Goal: Information Seeking & Learning: Learn about a topic

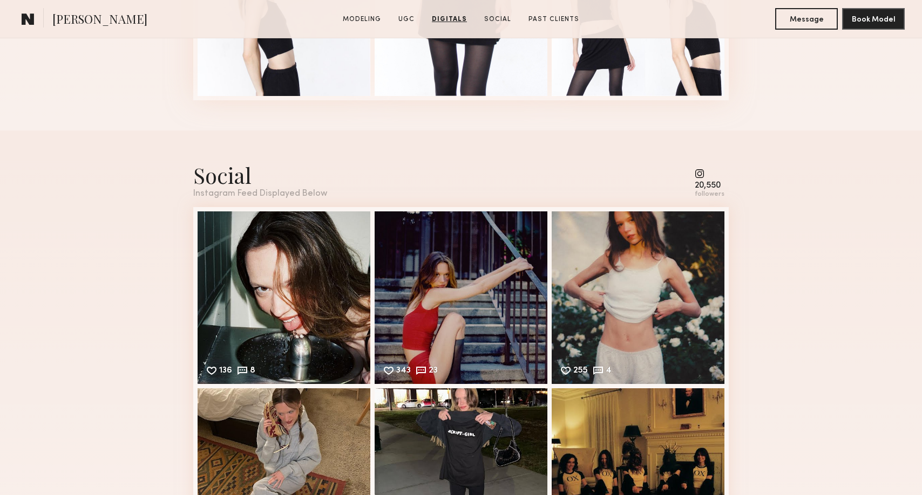
scroll to position [2296, 0]
click at [286, 185] on div "Social" at bounding box center [260, 175] width 134 height 29
click at [336, 285] on div "136 8 Likes & comments displayed to show model’s engagement" at bounding box center [284, 297] width 173 height 173
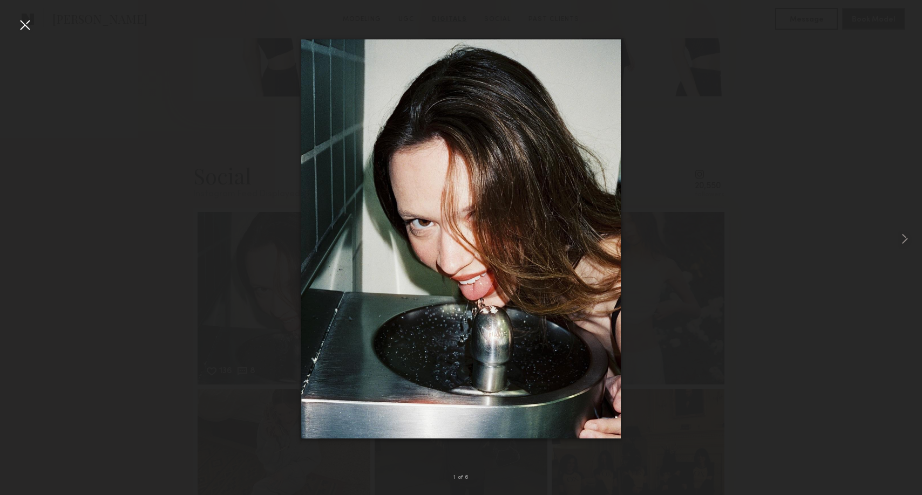
click at [537, 291] on img at bounding box center [461, 238] width 320 height 399
click at [899, 236] on common-icon at bounding box center [904, 238] width 17 height 17
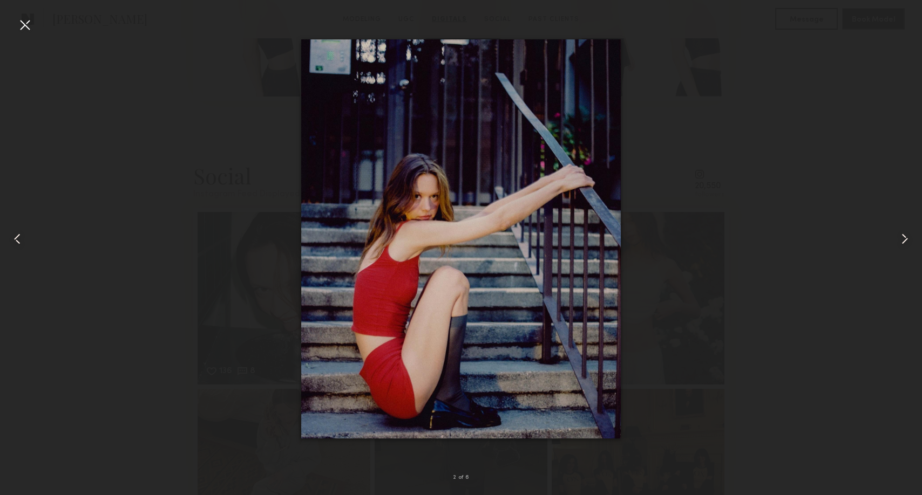
click at [22, 28] on div at bounding box center [24, 24] width 17 height 17
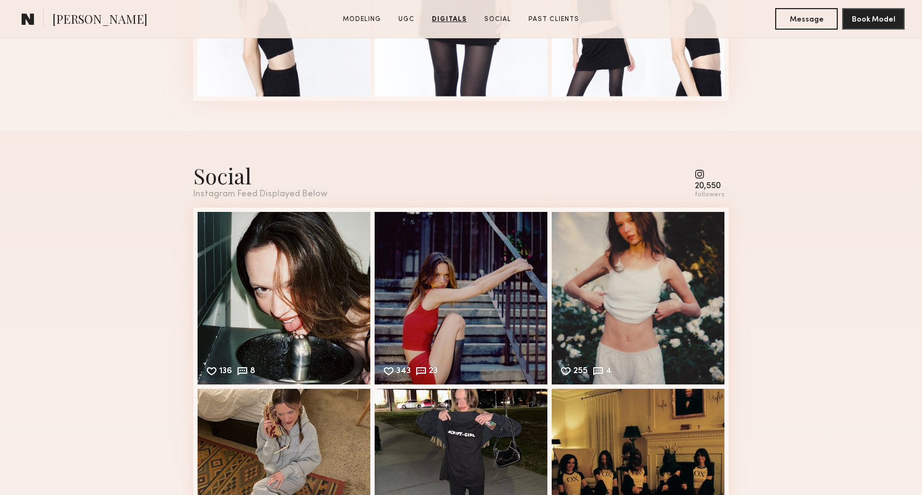
click at [694, 187] on div "Social Instagram Feed Displayed Below 20,550 followers" at bounding box center [460, 180] width 535 height 38
click at [707, 185] on div "20,550" at bounding box center [710, 186] width 30 height 8
click at [702, 174] on common-icon at bounding box center [710, 174] width 30 height 10
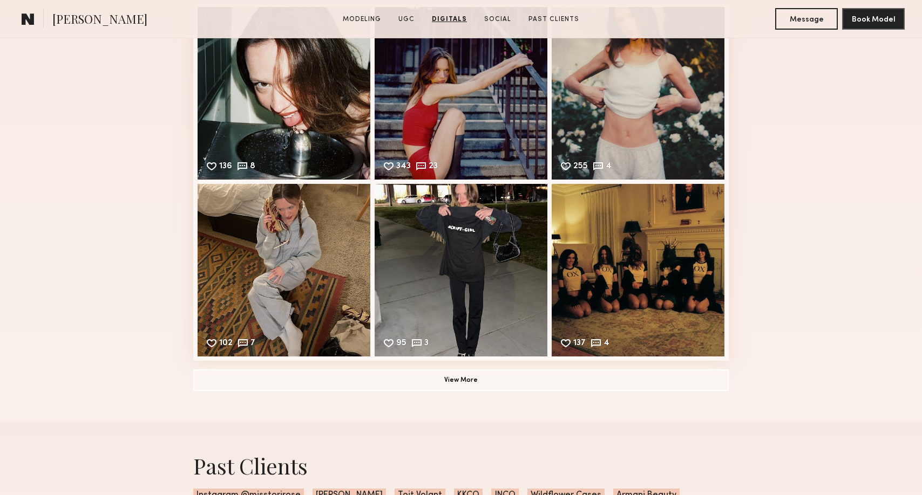
scroll to position [2508, 0]
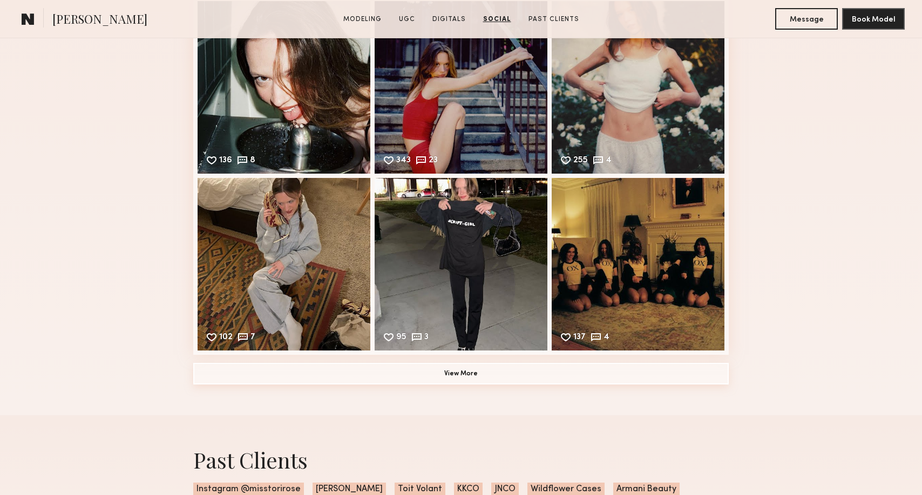
click at [497, 383] on button "View More" at bounding box center [460, 374] width 535 height 22
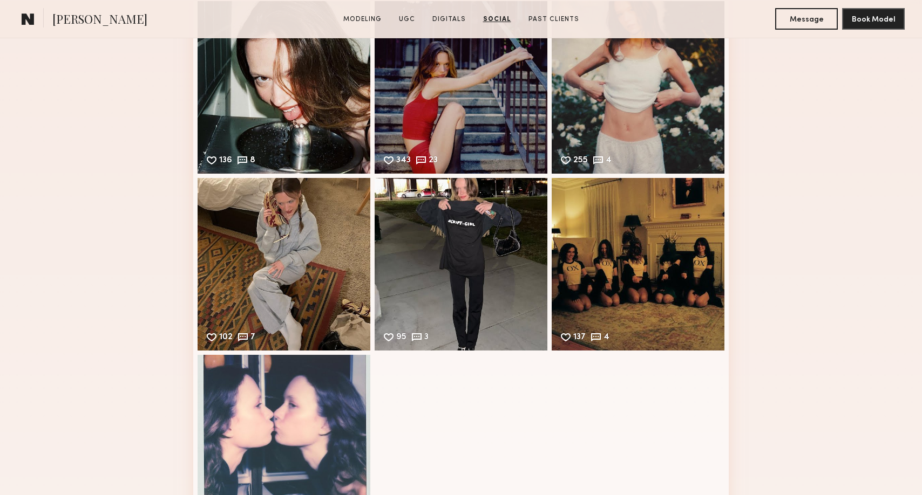
click at [493, 370] on nb-model-profile-images-feed "136 8 Likes & comments displayed to show model’s engagement 343 23 Likes & comm…" at bounding box center [460, 264] width 535 height 535
click at [671, 112] on div "255 4 Likes & comments displayed to show model’s engagement" at bounding box center [638, 86] width 173 height 173
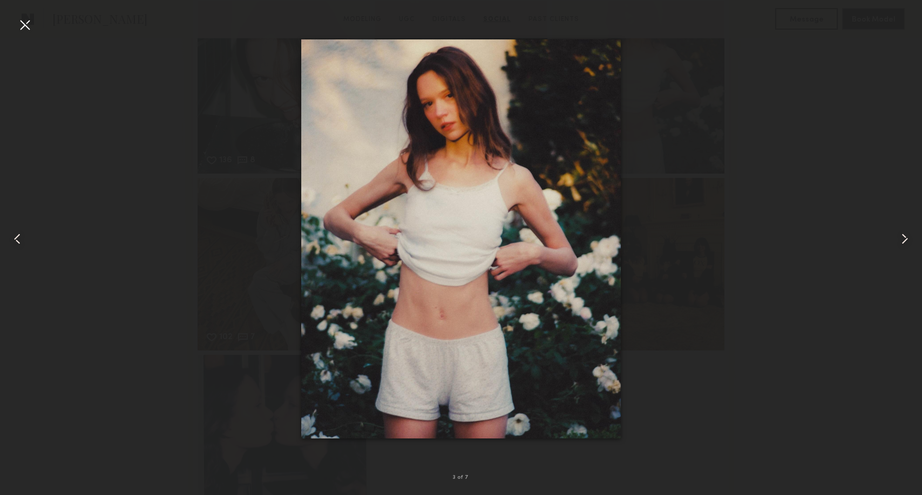
click at [27, 22] on div at bounding box center [24, 24] width 17 height 17
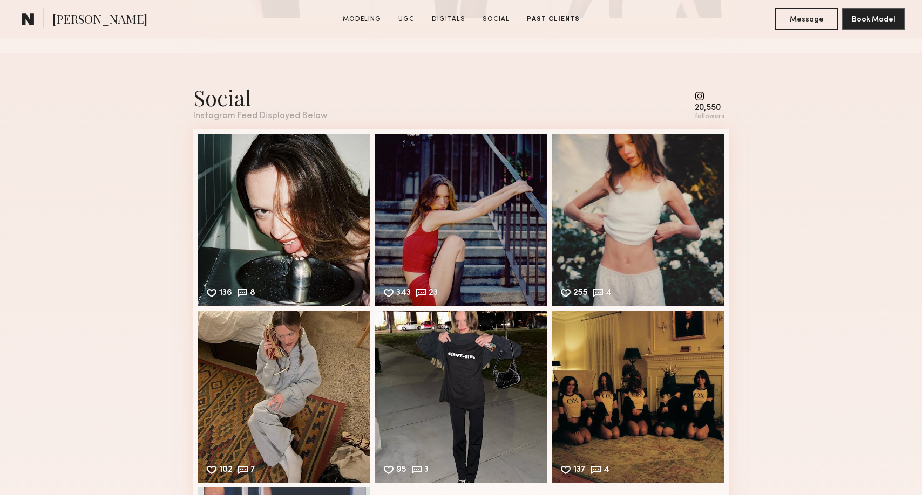
scroll to position [2366, 0]
